Goal: Task Accomplishment & Management: Manage account settings

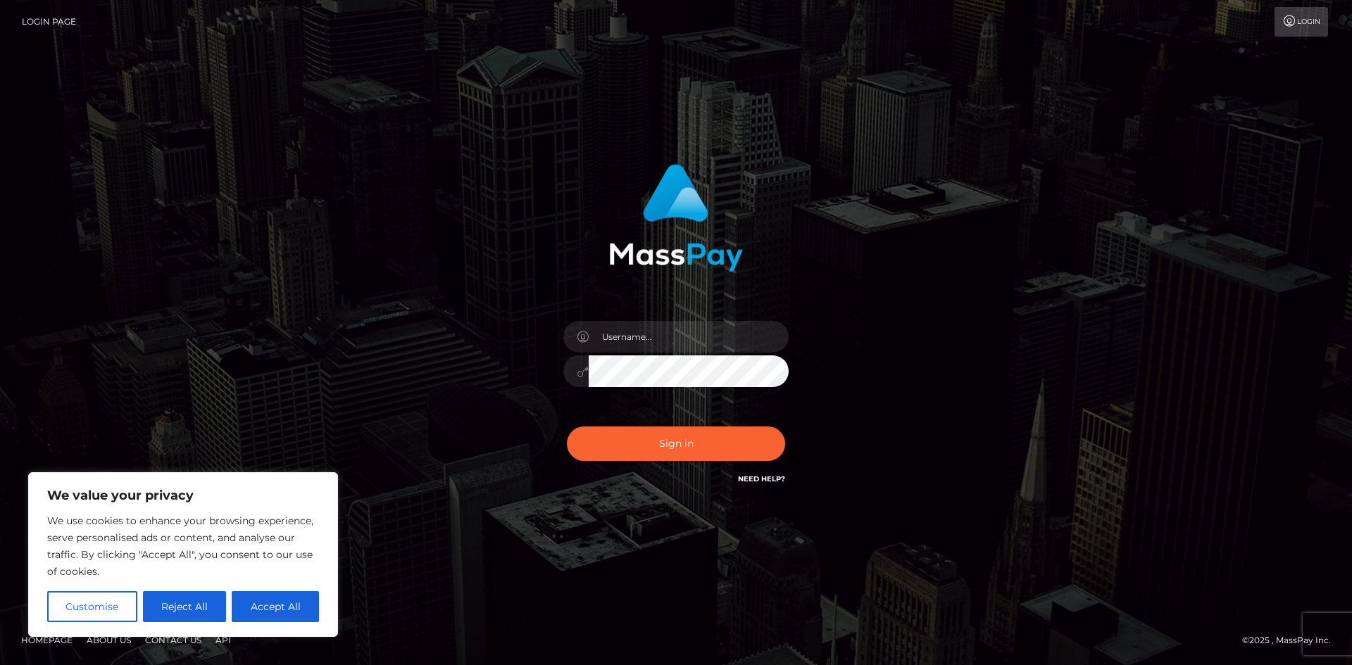
type input "Fishcam711!"
click at [675, 340] on input "text" at bounding box center [689, 337] width 200 height 32
type input "[EMAIL_ADDRESS][DOMAIN_NAME]"
click at [693, 447] on button "Sign in" at bounding box center [676, 444] width 218 height 35
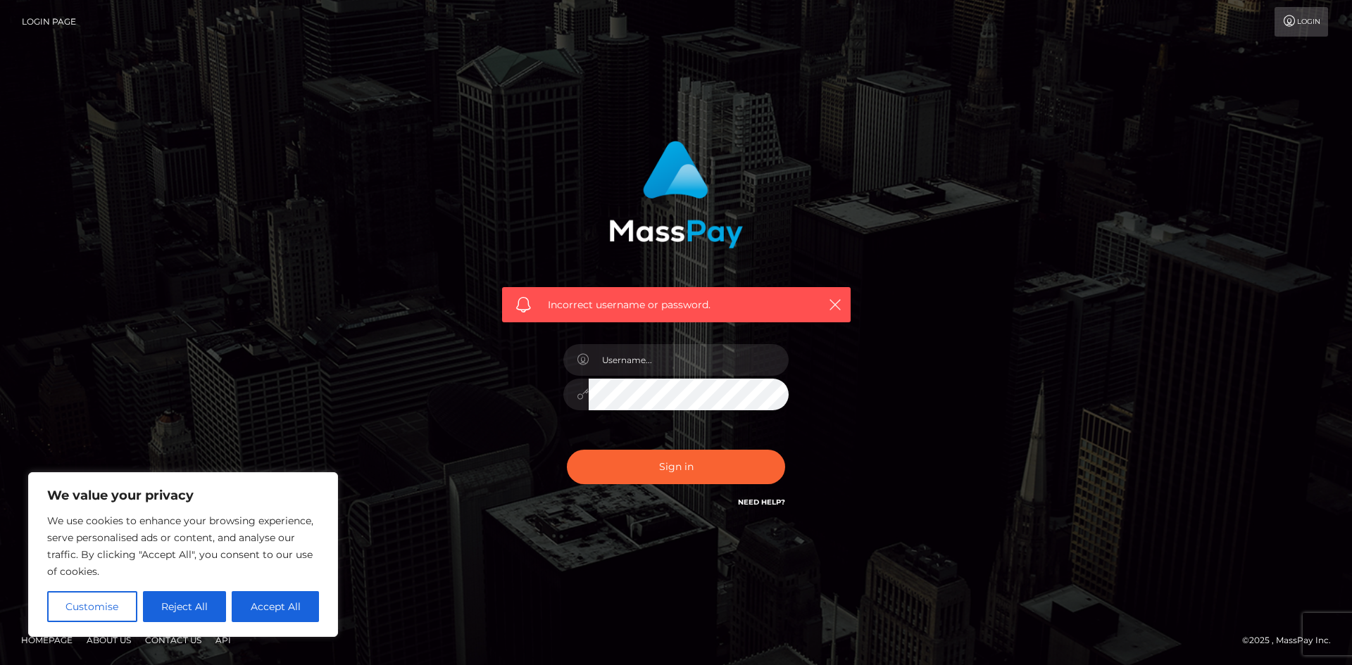
click at [684, 302] on span "Incorrect username or password." at bounding box center [676, 305] width 257 height 15
click at [682, 358] on input "text" at bounding box center [689, 360] width 200 height 32
click at [682, 363] on input "text" at bounding box center [689, 360] width 200 height 32
type input "samworkxw"
click at [567, 450] on button "Sign in" at bounding box center [676, 467] width 218 height 35
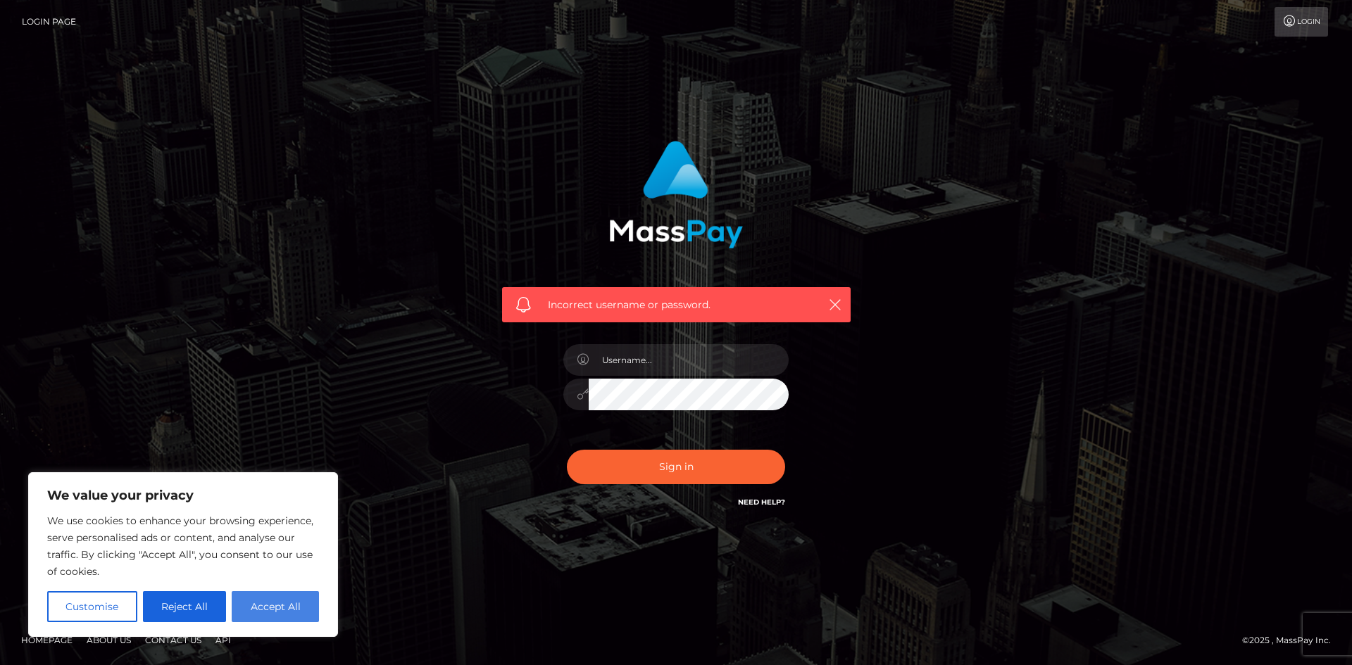
drag, startPoint x: 132, startPoint y: 605, endPoint x: 311, endPoint y: 613, distance: 179.7
click at [311, 613] on div "Customise Reject All Accept All" at bounding box center [183, 606] width 272 height 31
click at [314, 613] on button "Accept All" at bounding box center [275, 606] width 87 height 31
checkbox input "true"
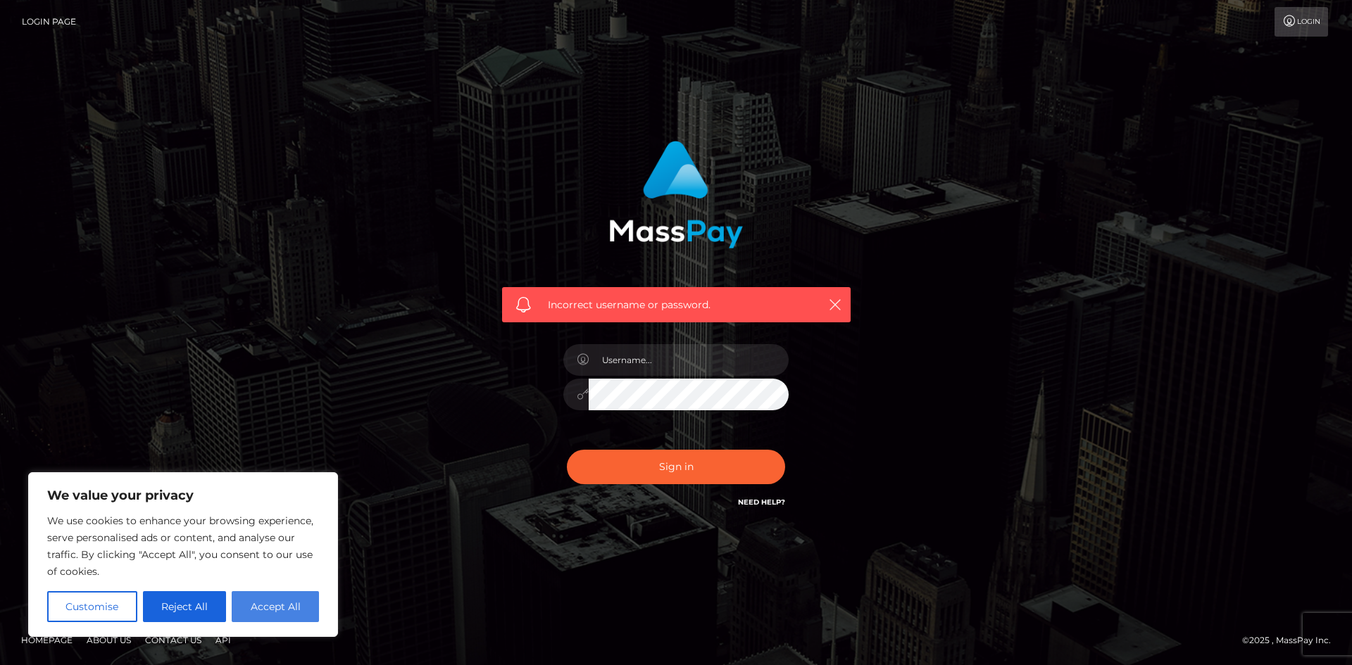
checkbox input "true"
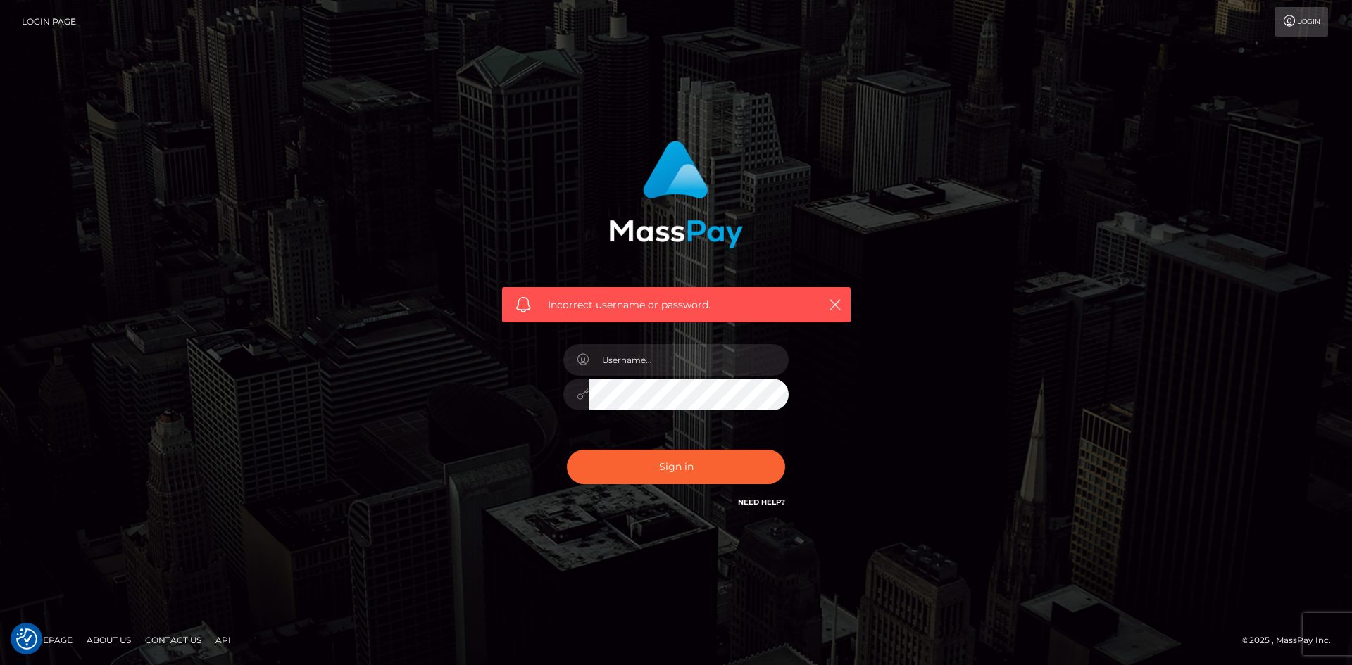
click at [30, 13] on link "Login Page" at bounding box center [49, 22] width 54 height 30
